Goal: Check status: Check status

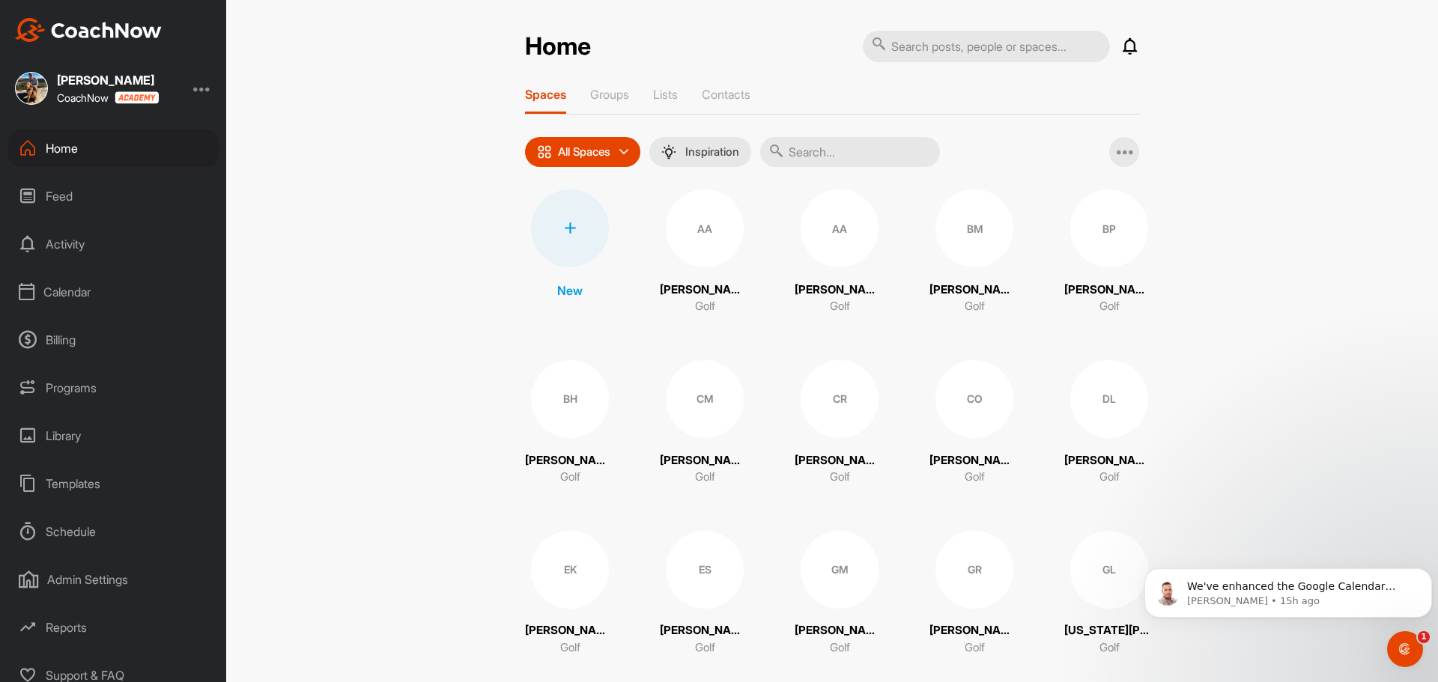
click at [83, 283] on div "Calendar" at bounding box center [113, 291] width 211 height 37
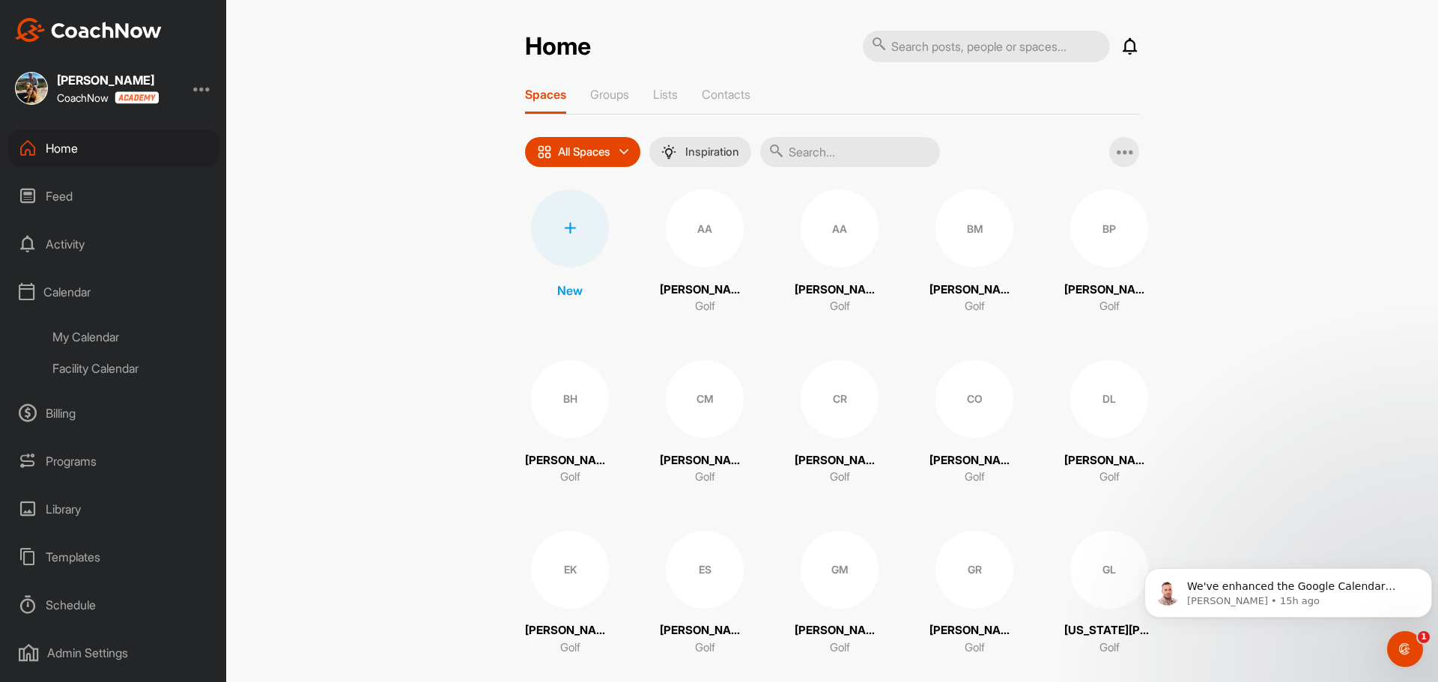
click at [111, 359] on div "Facility Calendar" at bounding box center [130, 368] width 177 height 31
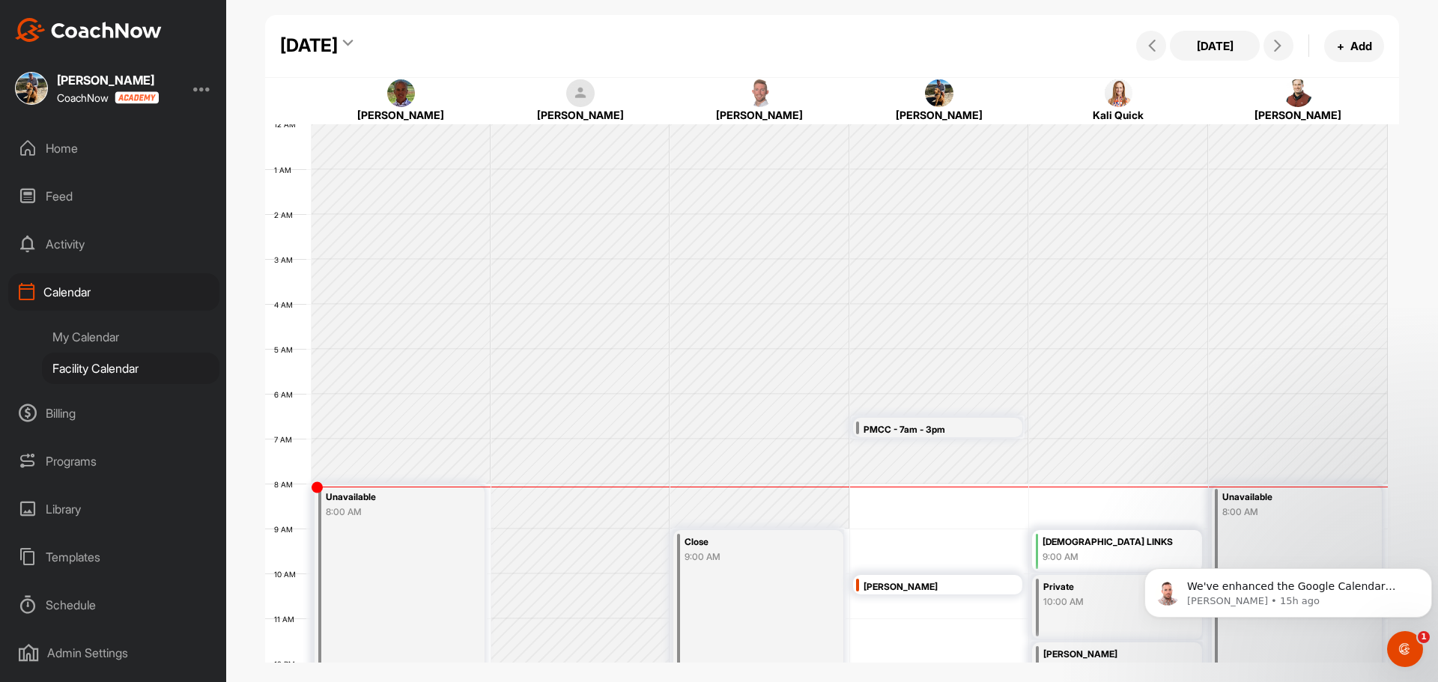
scroll to position [259, 0]
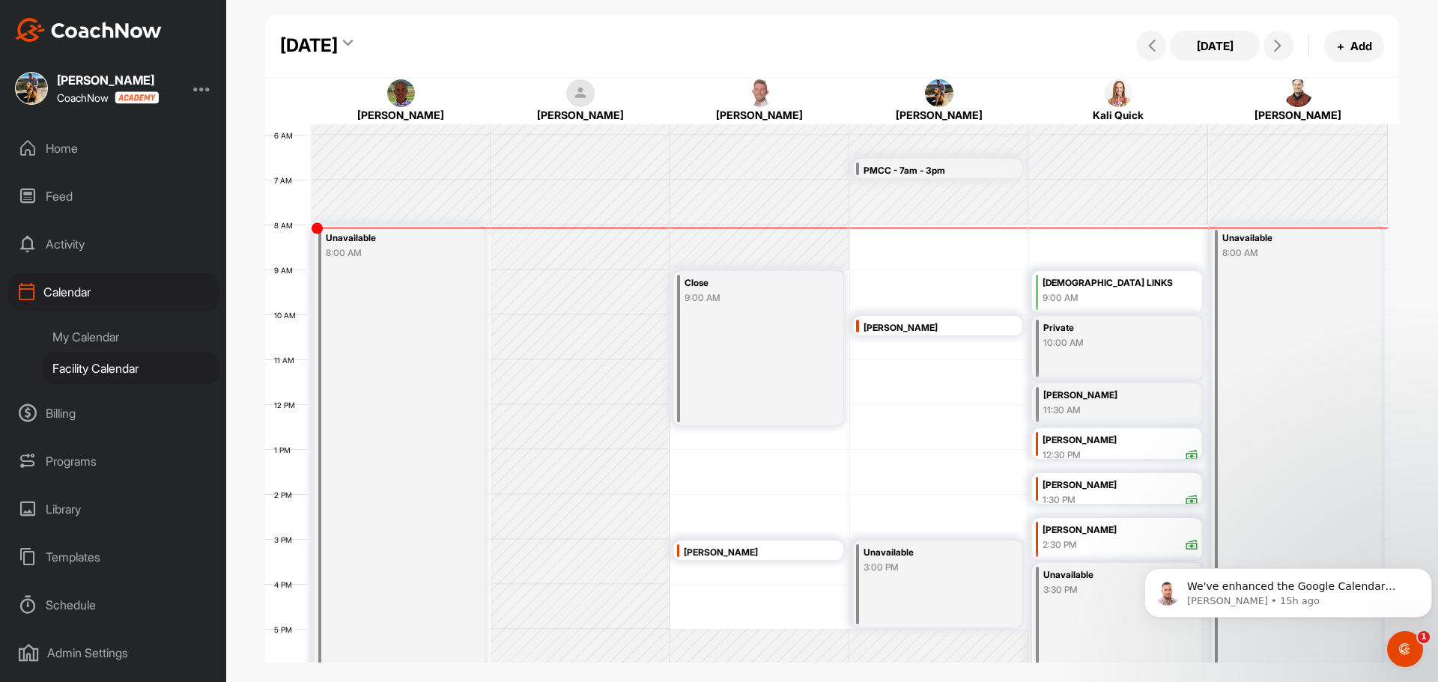
click at [1096, 289] on div "[DEMOGRAPHIC_DATA] LINKS" at bounding box center [1120, 283] width 156 height 17
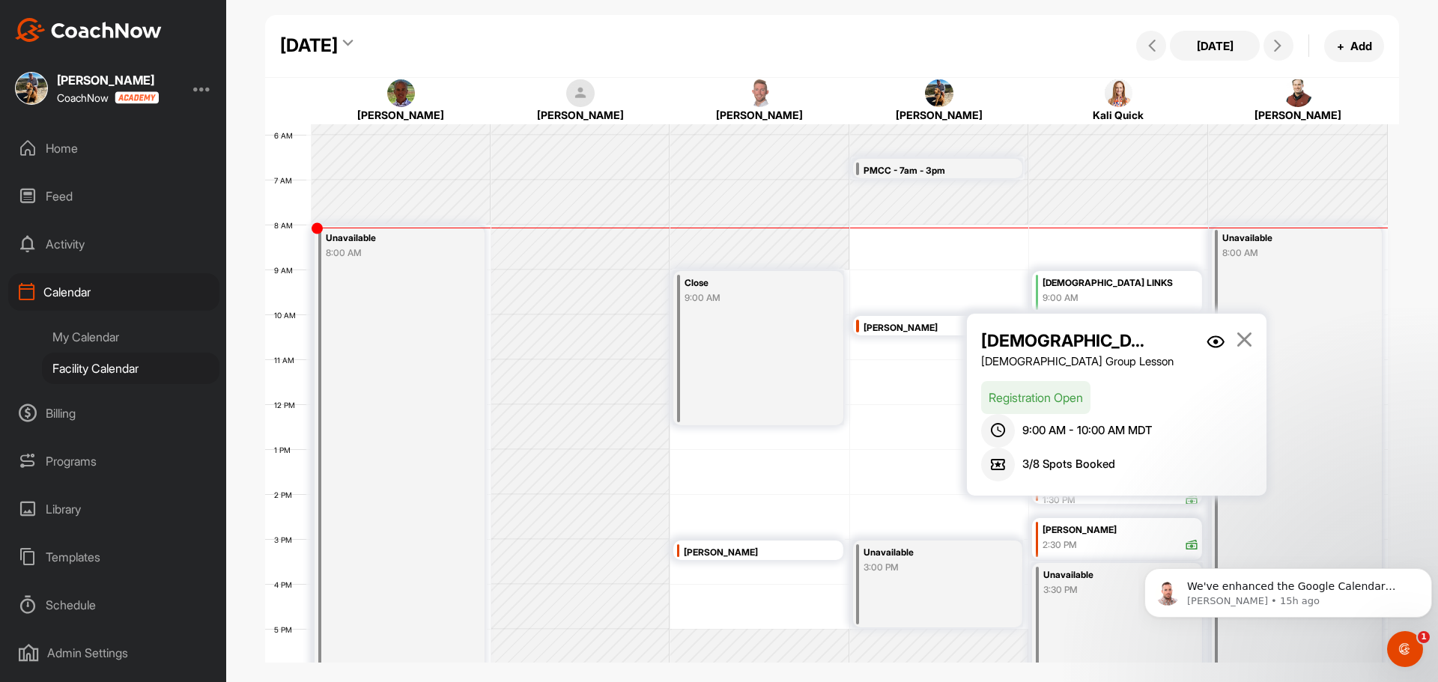
click at [837, 437] on div "12 AM 1 AM 2 AM 3 AM 4 AM 5 AM 6 AM 7 AM 8 AM 9 AM 10 AM 11 AM 12 PM 1 PM 2 PM …" at bounding box center [826, 404] width 1123 height 1078
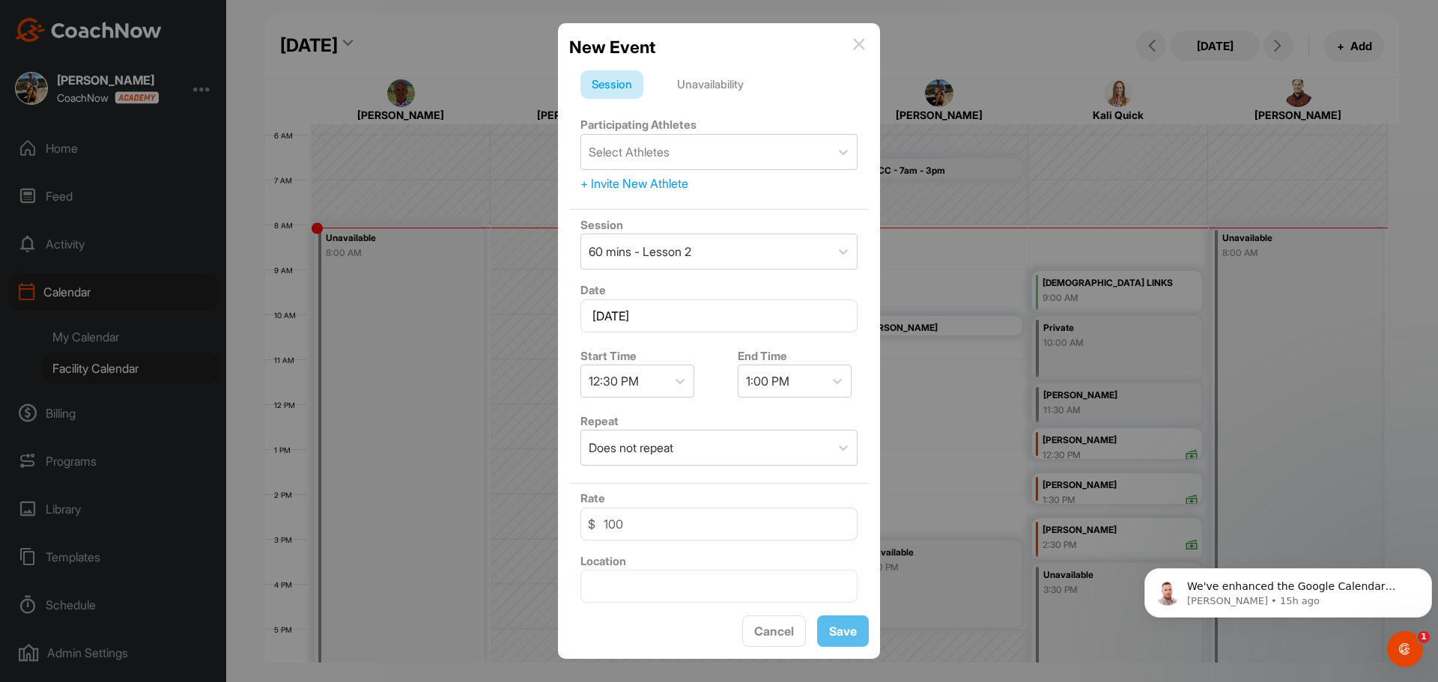
click at [857, 46] on img at bounding box center [859, 44] width 12 height 12
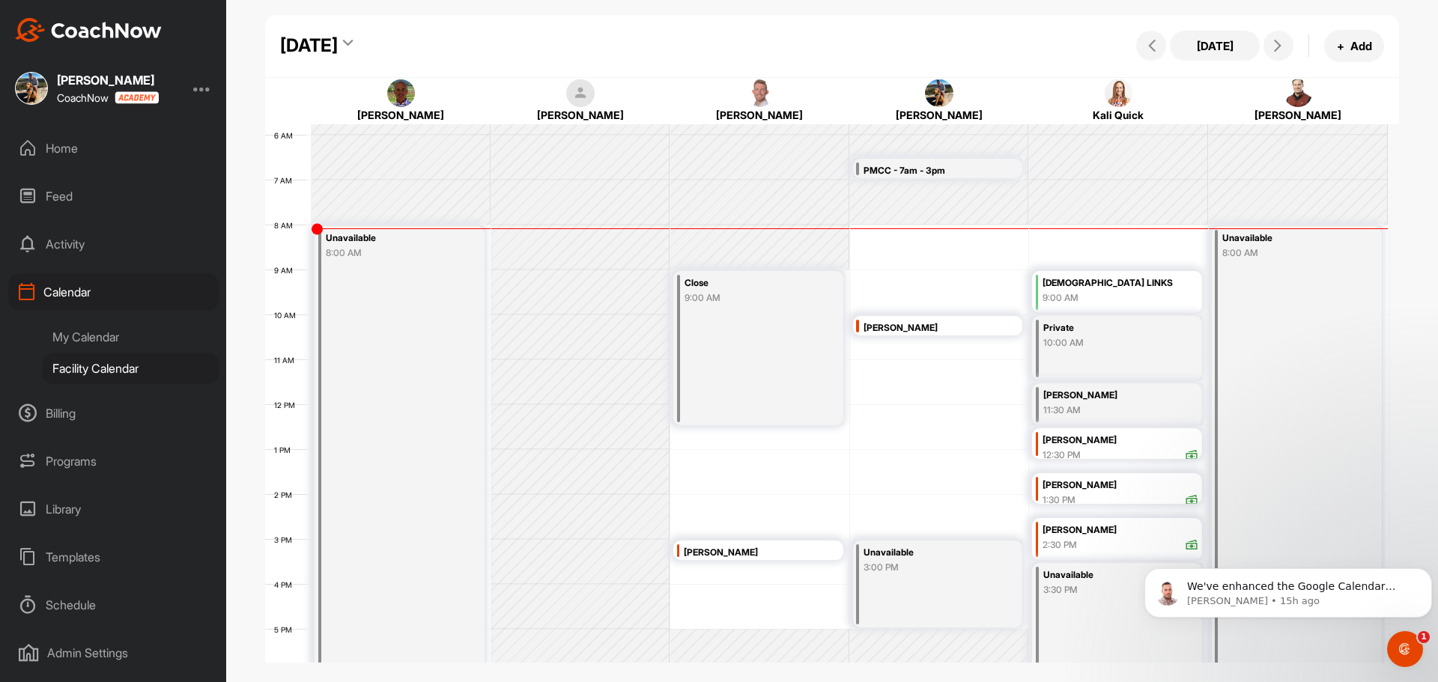
click at [1117, 294] on div "9:00 AM" at bounding box center [1120, 297] width 156 height 13
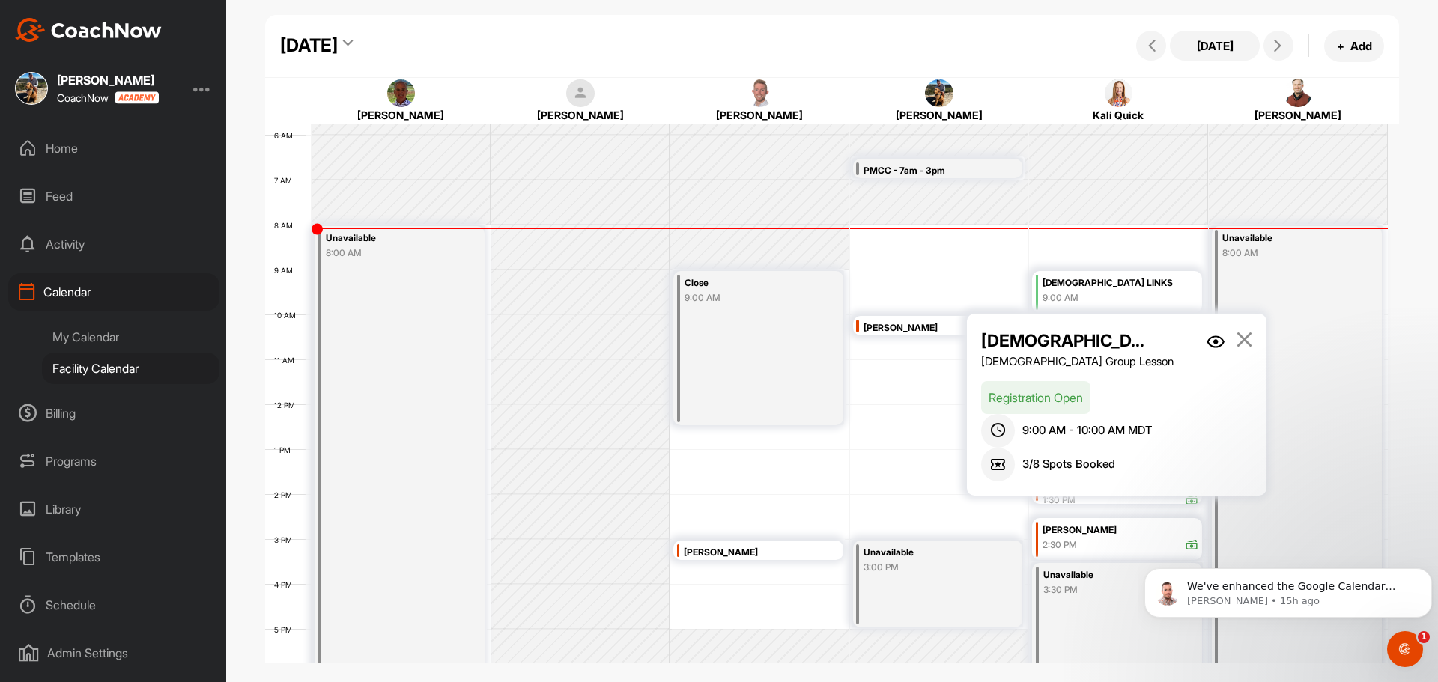
click at [1215, 343] on img at bounding box center [1215, 341] width 18 height 13
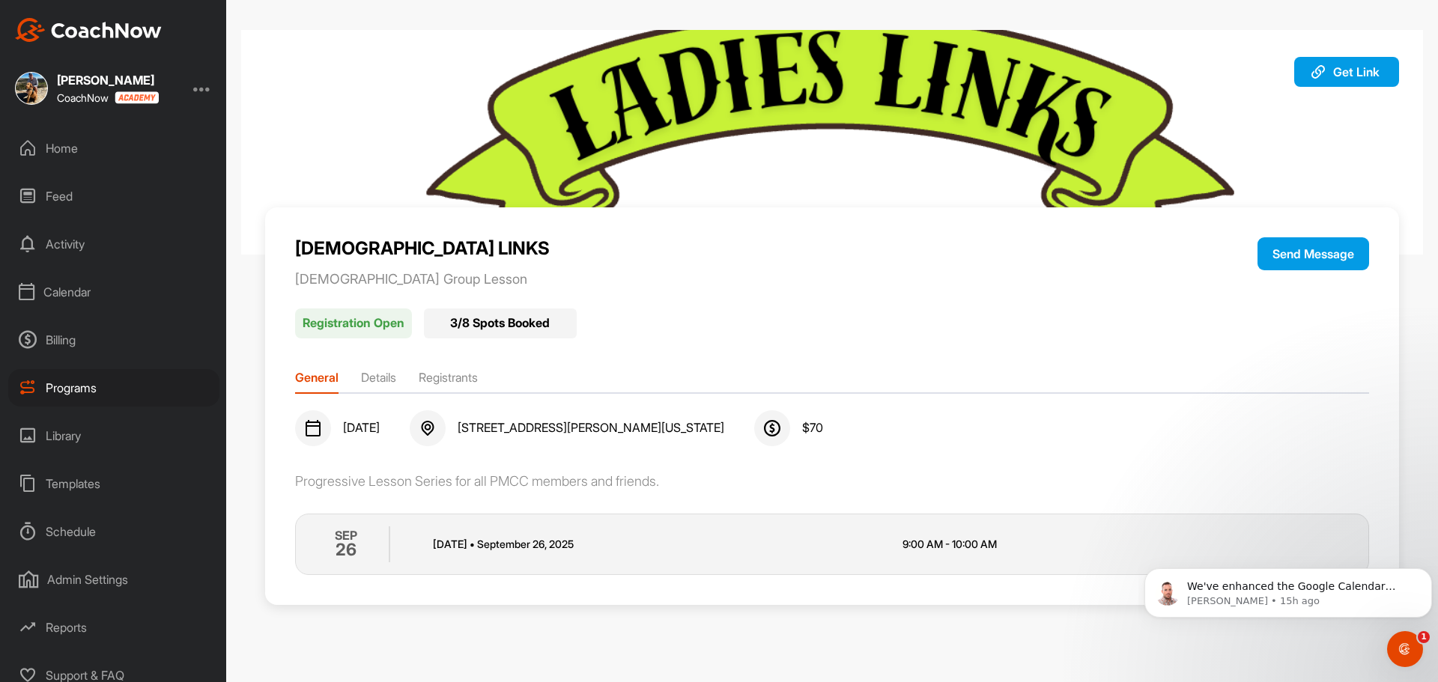
click at [474, 381] on li "Registrants" at bounding box center [448, 380] width 59 height 24
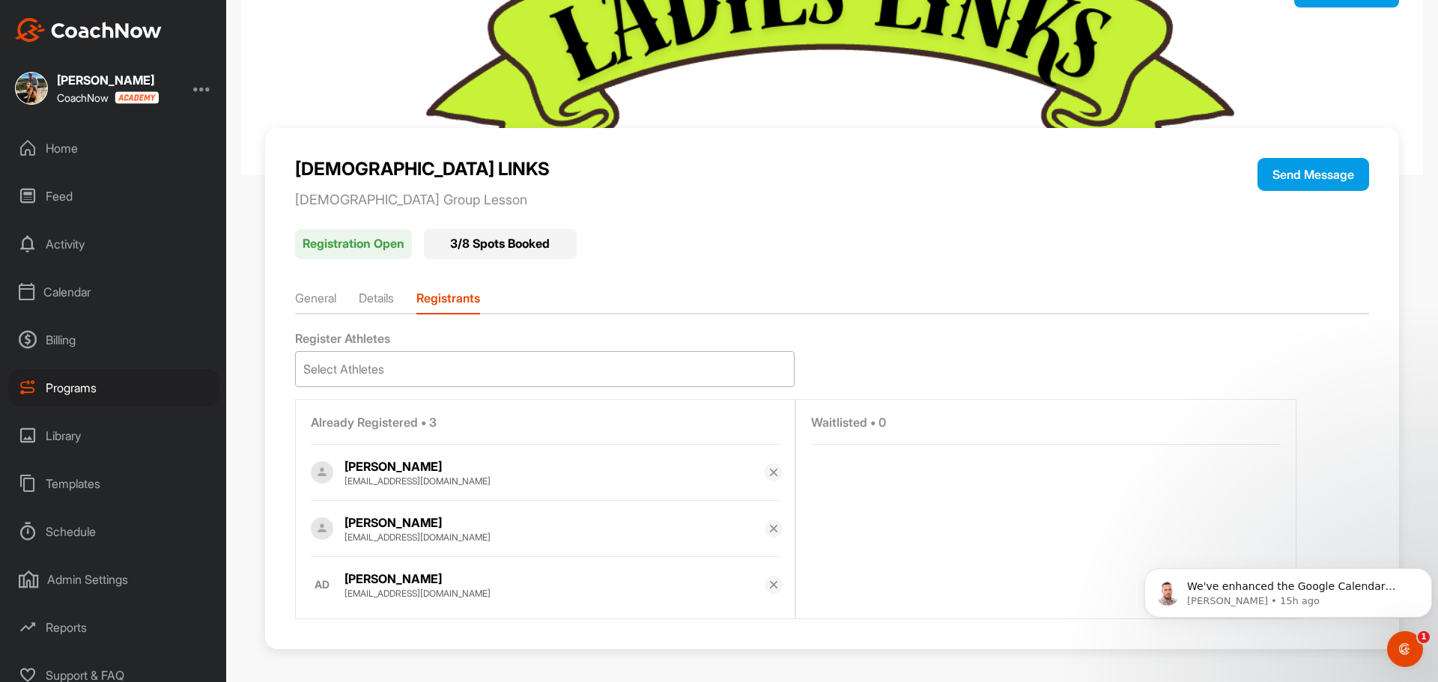
scroll to position [81, 0]
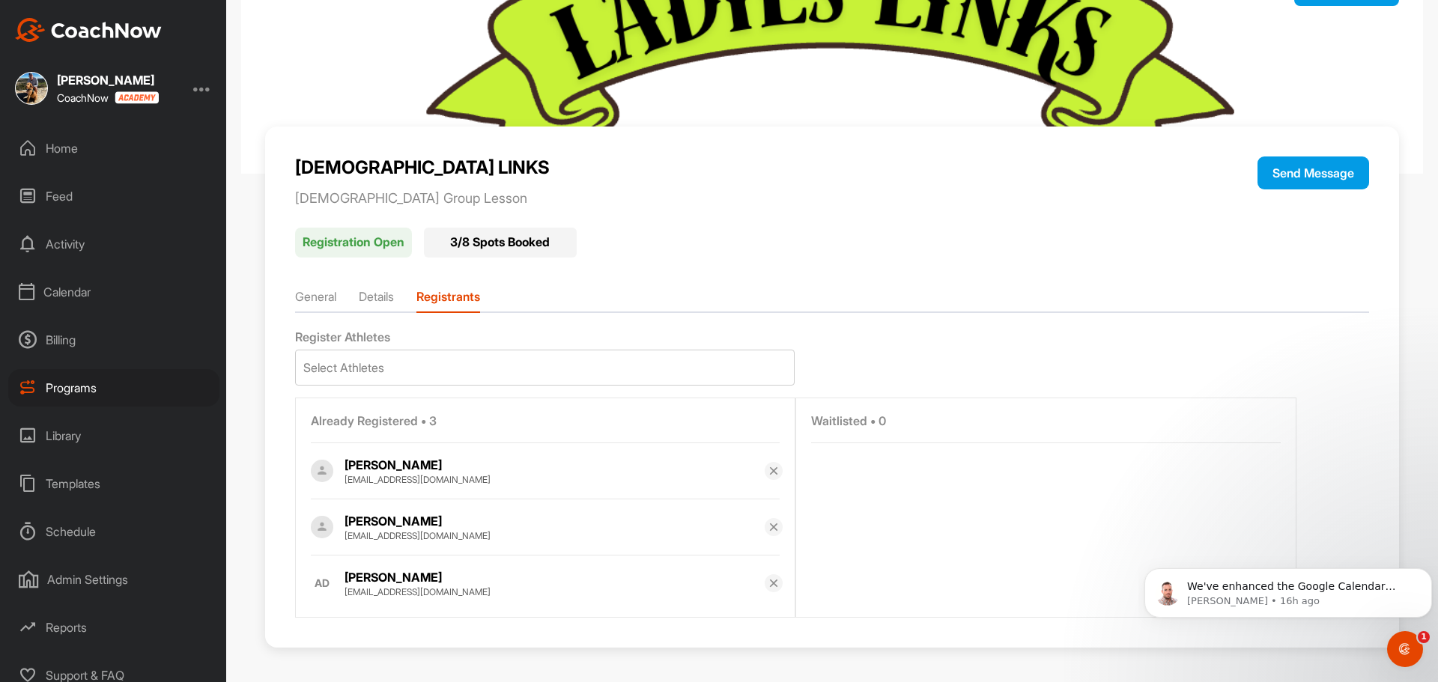
click at [69, 289] on div "Calendar" at bounding box center [113, 291] width 211 height 37
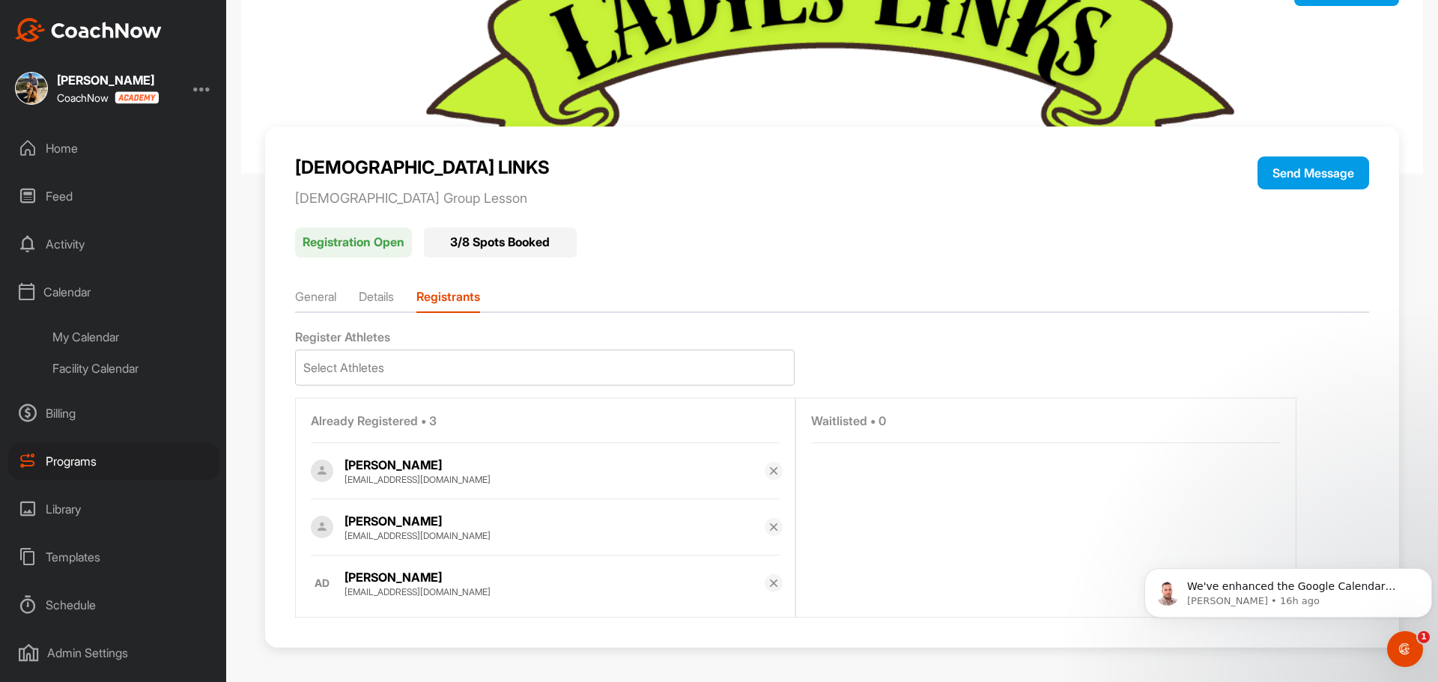
click at [101, 365] on div "Facility Calendar" at bounding box center [130, 368] width 177 height 31
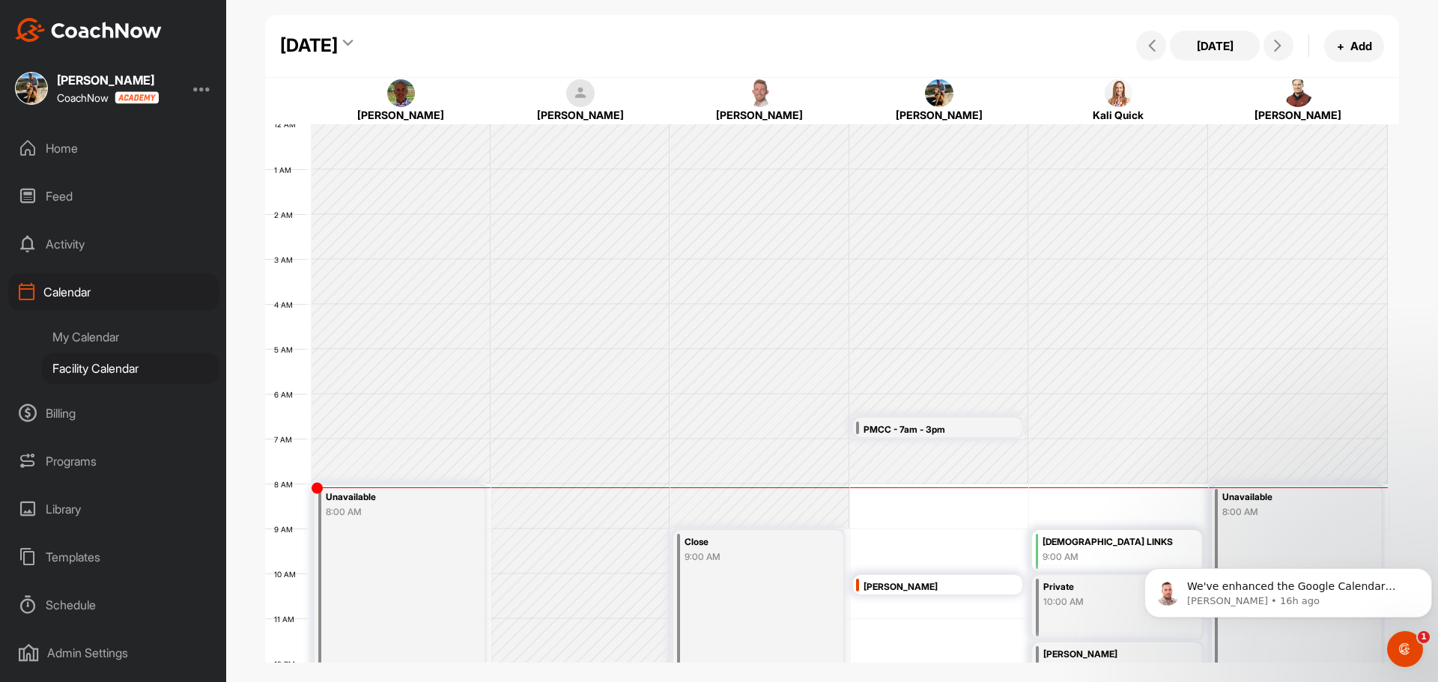
scroll to position [259, 0]
